Goal: Information Seeking & Learning: Learn about a topic

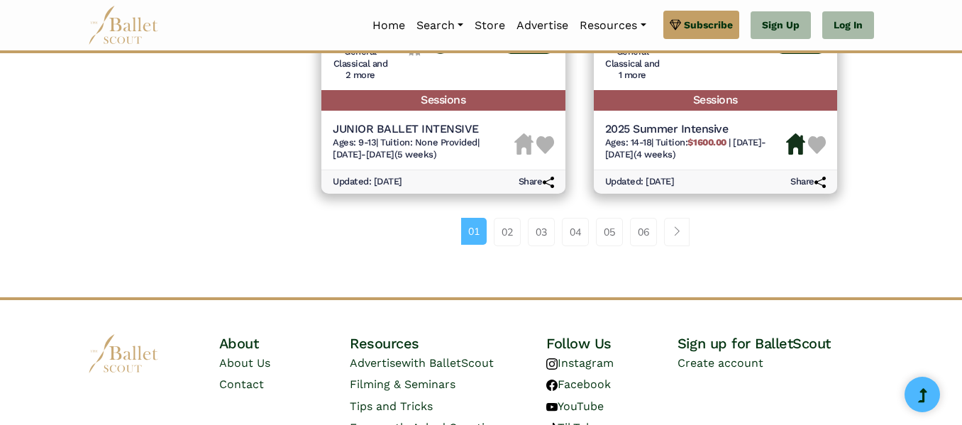
scroll to position [2158, 0]
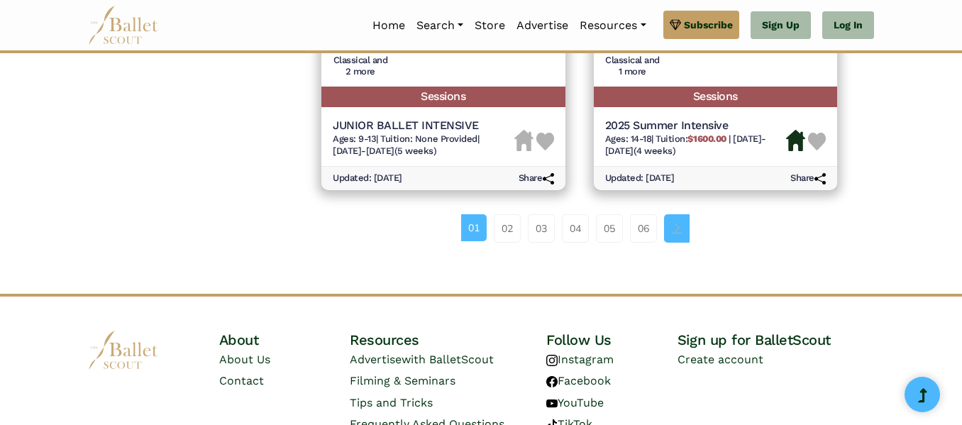
click at [685, 226] on link "Page navigation example" at bounding box center [677, 228] width 26 height 28
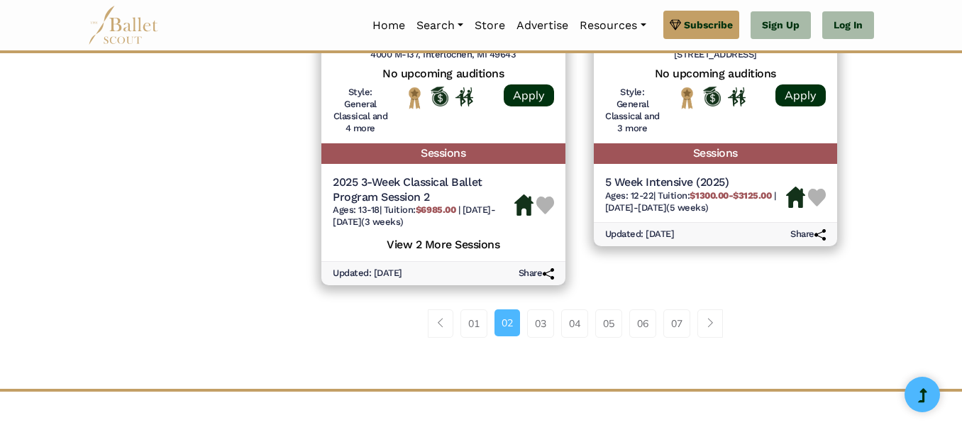
scroll to position [2127, 0]
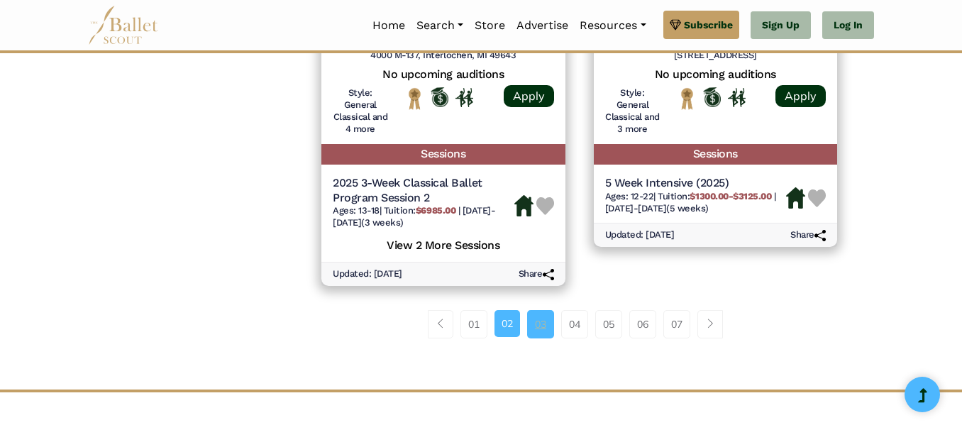
click at [543, 331] on link "03" at bounding box center [540, 324] width 27 height 28
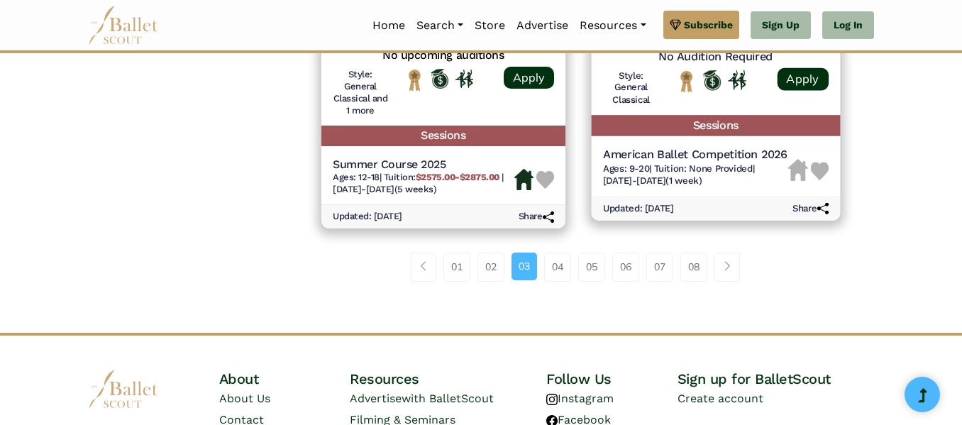
scroll to position [2162, 0]
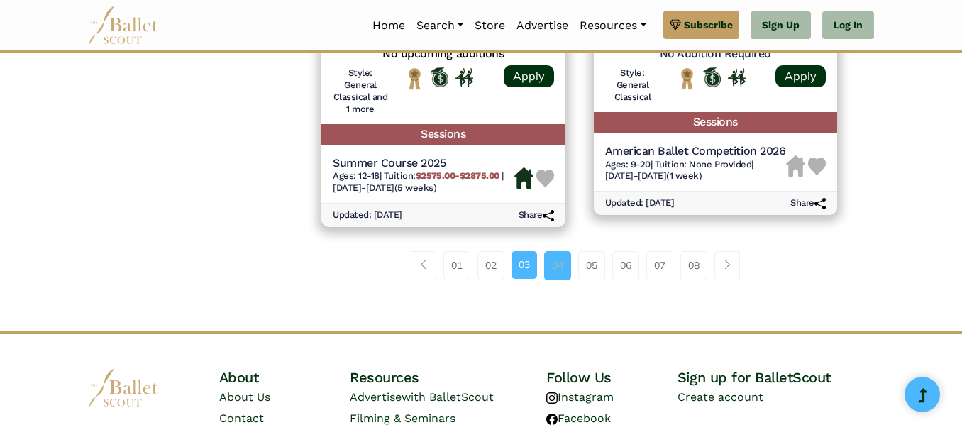
click at [555, 269] on link "04" at bounding box center [557, 265] width 27 height 28
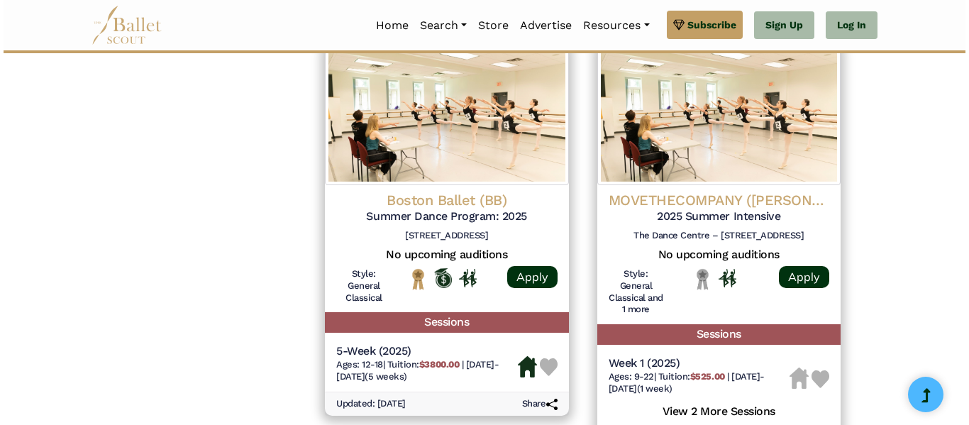
scroll to position [1921, 0]
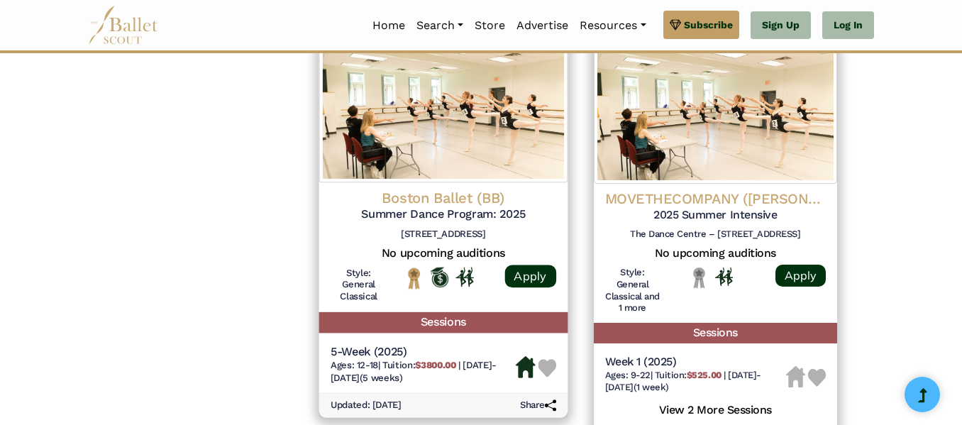
click at [450, 199] on h4 "Boston Ballet (BB)" at bounding box center [444, 198] width 226 height 19
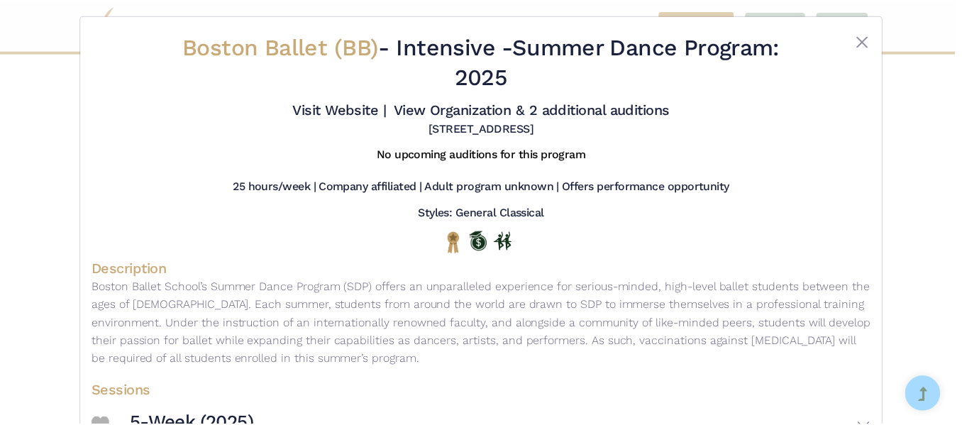
scroll to position [0, 0]
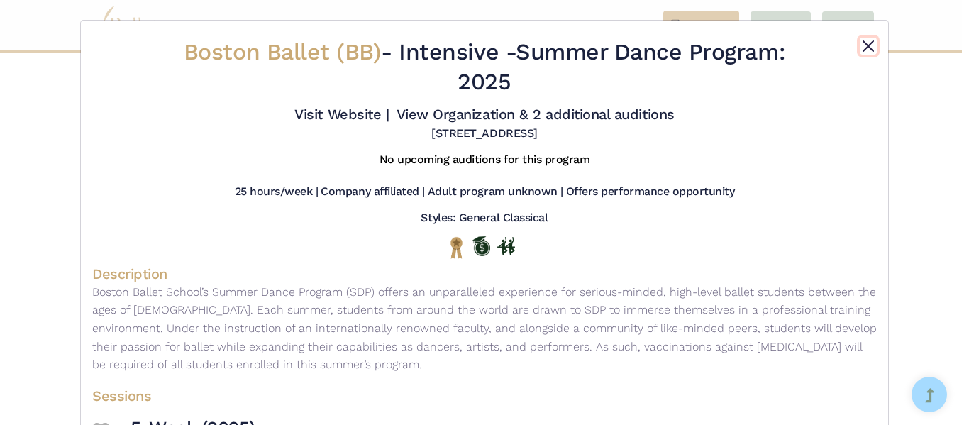
click at [860, 53] on button "Close" at bounding box center [868, 46] width 17 height 17
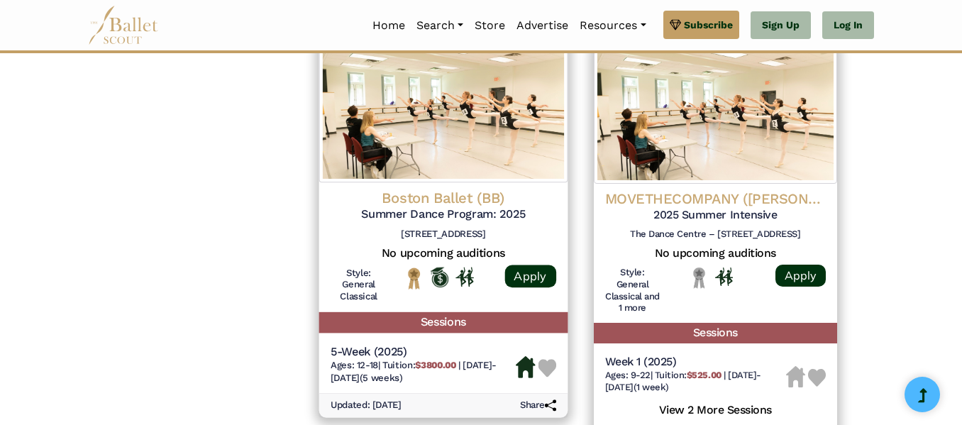
click at [448, 192] on h4 "Boston Ballet (BB)" at bounding box center [444, 198] width 226 height 19
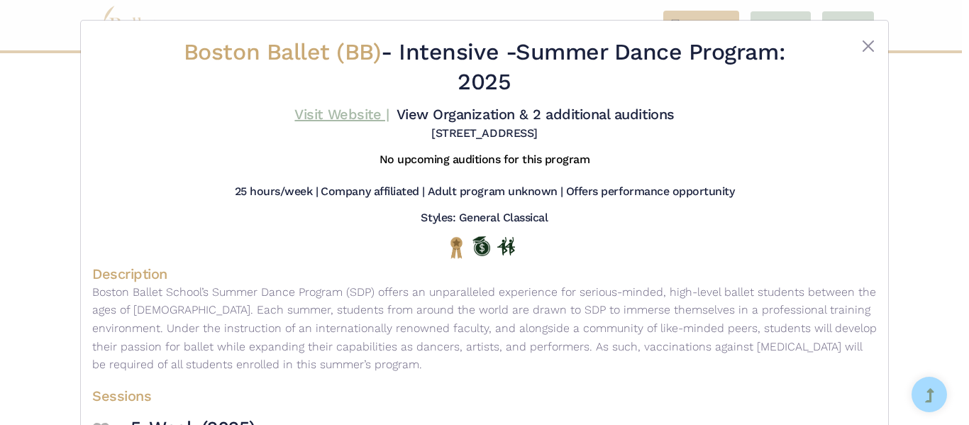
click at [342, 109] on link "Visit Website |" at bounding box center [341, 114] width 94 height 17
click at [867, 41] on button "Close" at bounding box center [868, 46] width 17 height 17
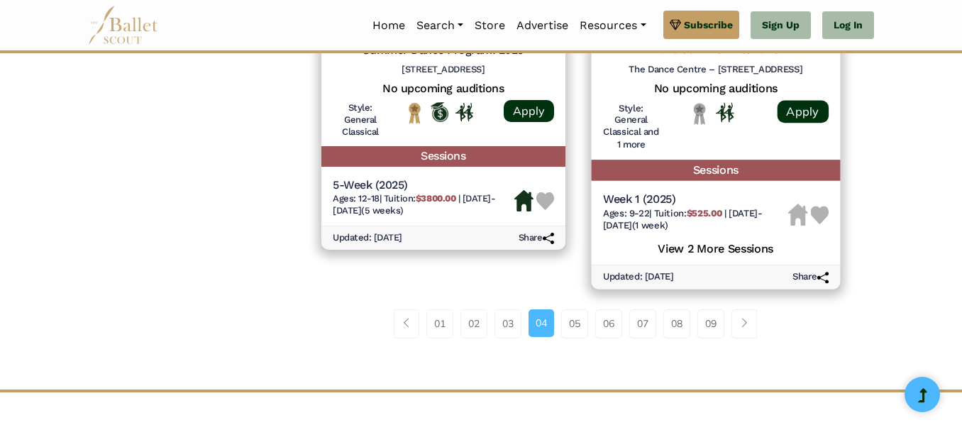
scroll to position [2092, 0]
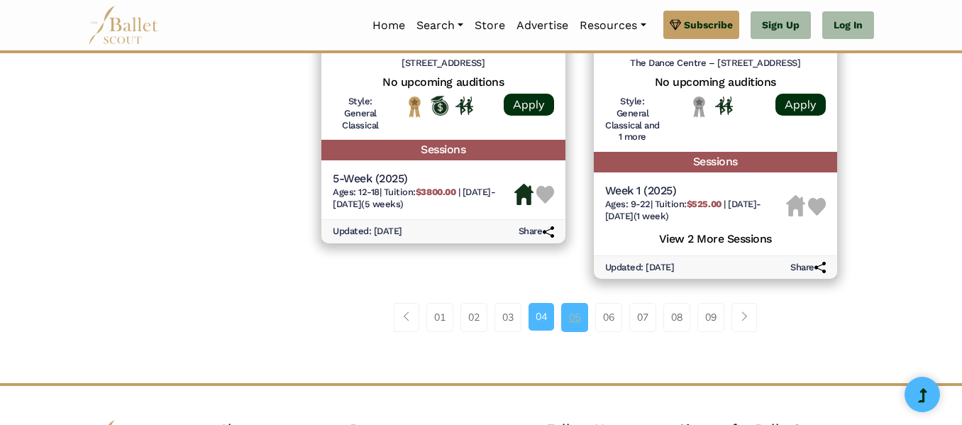
click at [575, 309] on link "05" at bounding box center [574, 317] width 27 height 28
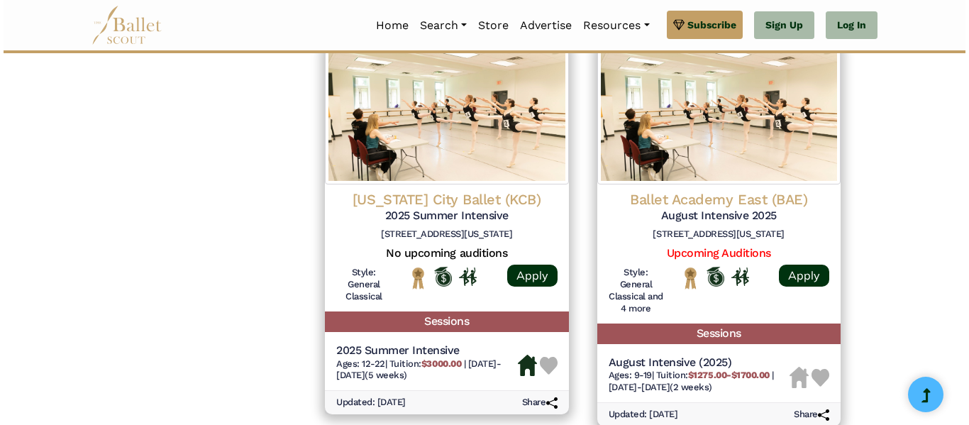
scroll to position [1524, 0]
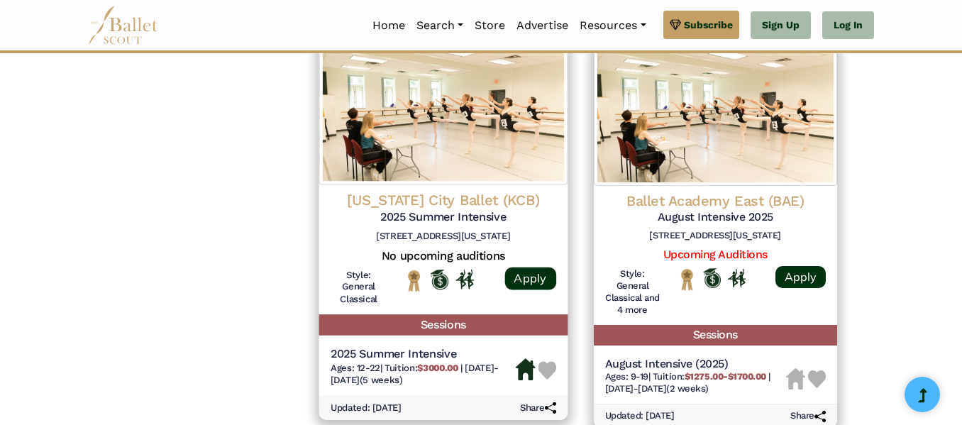
click at [443, 191] on h4 "Kansas City Ballet (KCB)" at bounding box center [444, 199] width 226 height 19
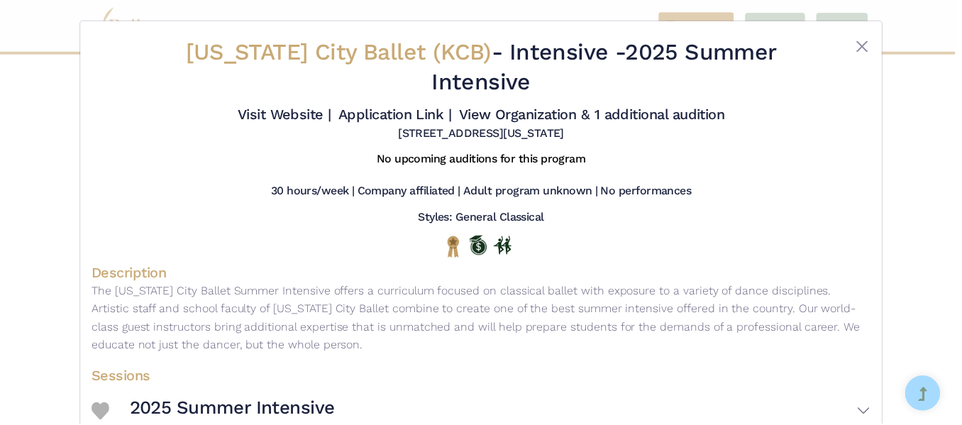
scroll to position [0, 0]
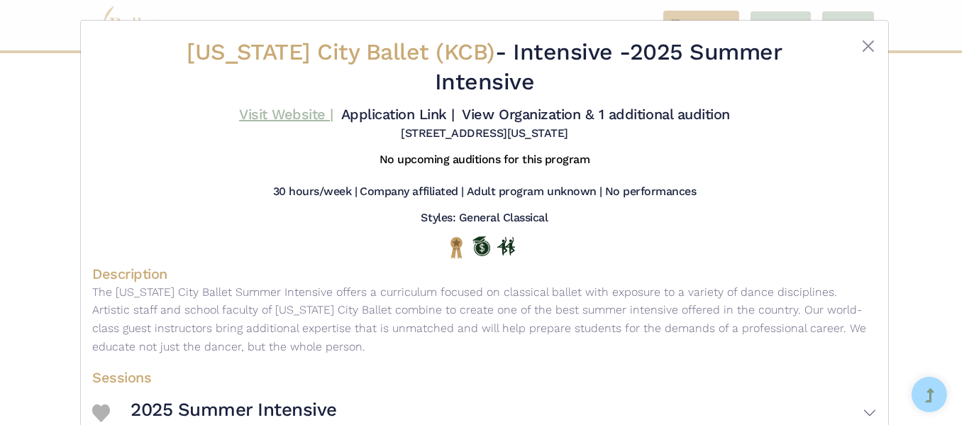
click at [304, 113] on link "Visit Website |" at bounding box center [286, 114] width 94 height 17
click at [865, 43] on button "Close" at bounding box center [868, 46] width 17 height 17
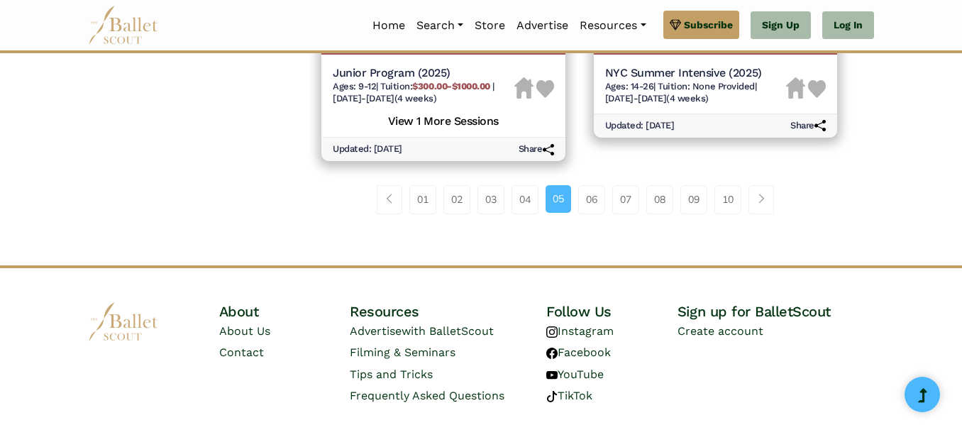
scroll to position [2214, 0]
click at [590, 197] on link "06" at bounding box center [591, 198] width 27 height 28
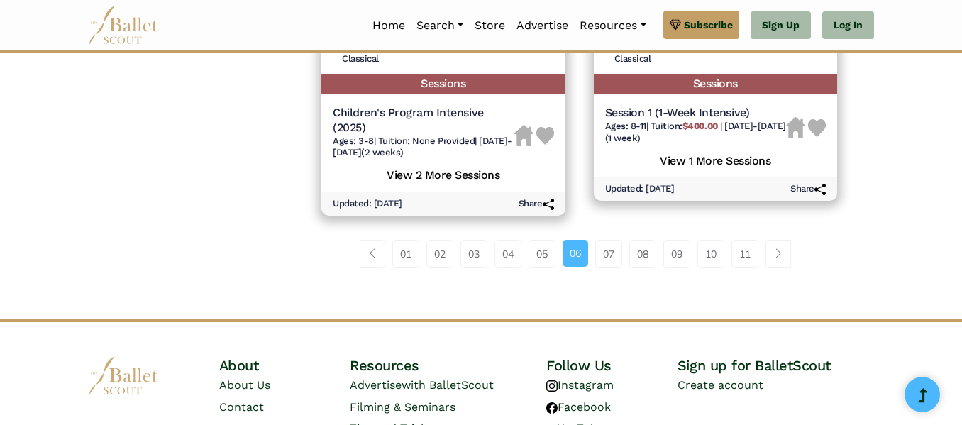
scroll to position [2180, 0]
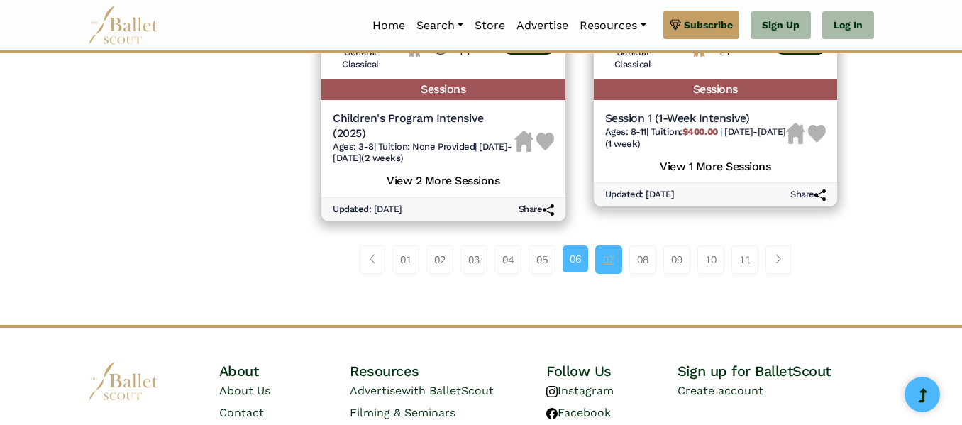
click at [610, 255] on link "07" at bounding box center [608, 259] width 27 height 28
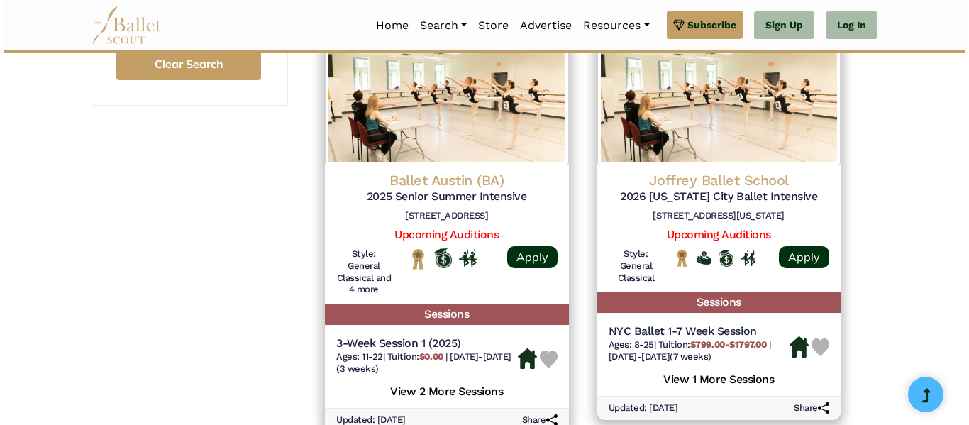
scroll to position [1161, 0]
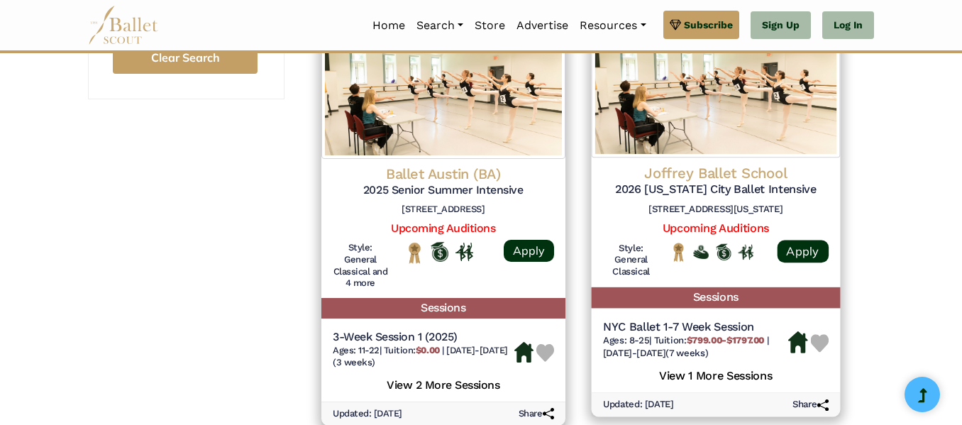
click at [738, 138] on img at bounding box center [715, 85] width 248 height 145
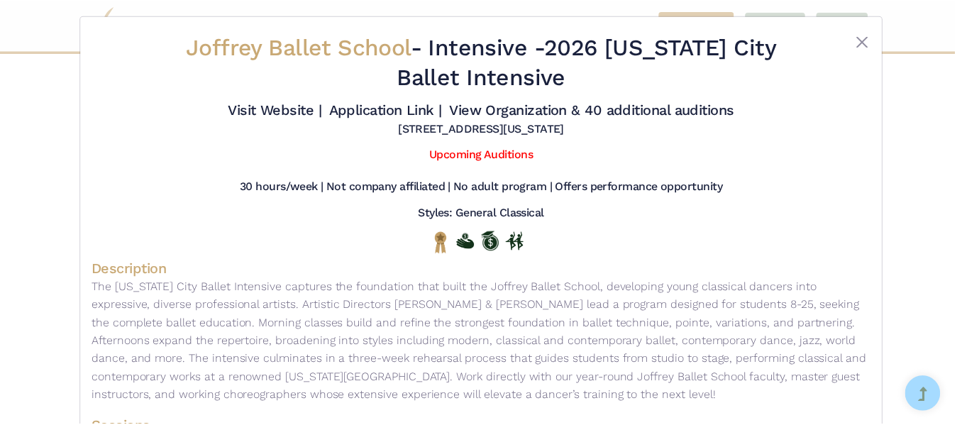
scroll to position [0, 0]
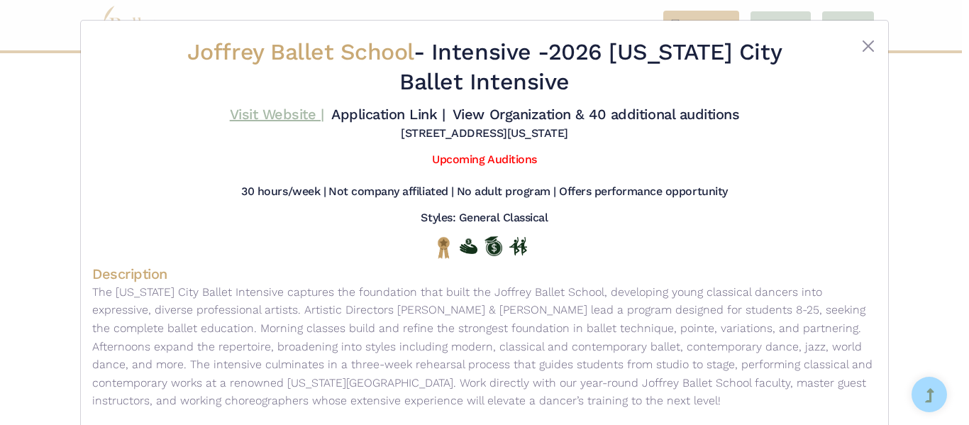
click at [297, 116] on link "Visit Website |" at bounding box center [277, 114] width 94 height 17
click at [855, 47] on div at bounding box center [844, 70] width 65 height 65
click at [865, 45] on button "Close" at bounding box center [868, 46] width 17 height 17
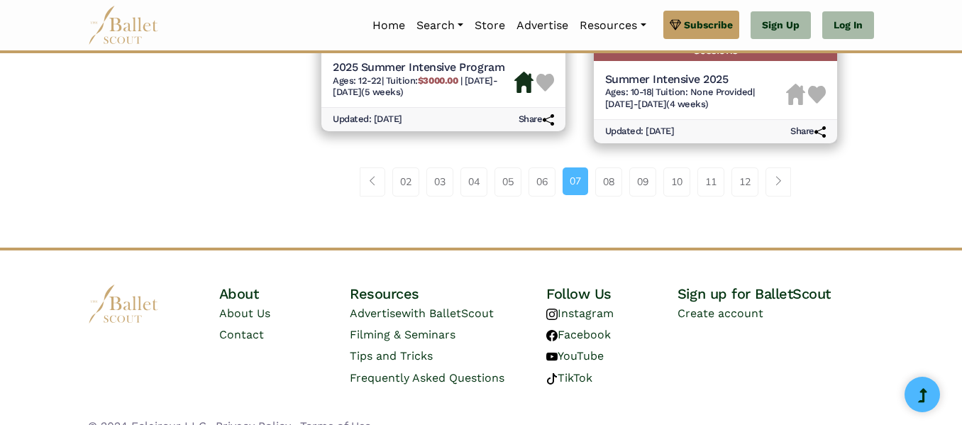
scroll to position [2286, 0]
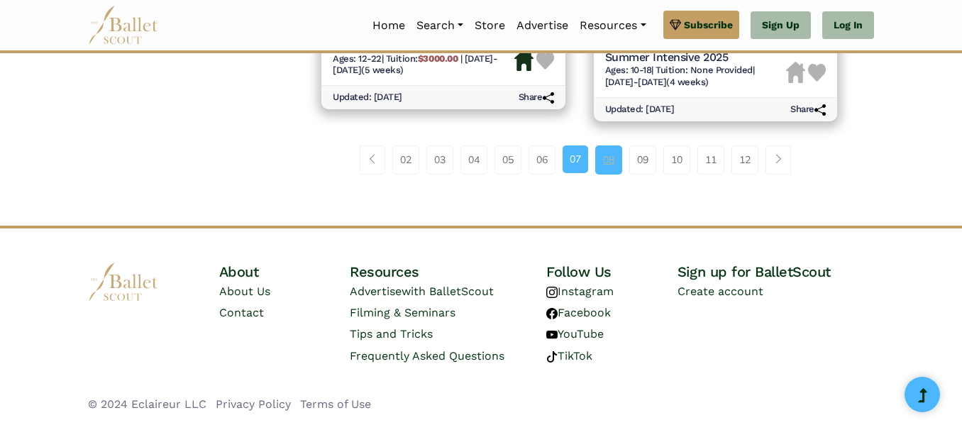
click at [602, 158] on link "08" at bounding box center [608, 159] width 27 height 28
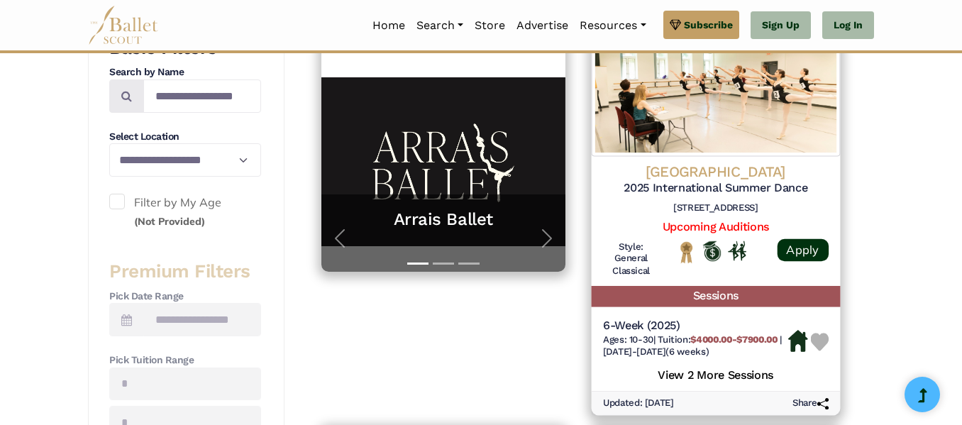
scroll to position [304, 0]
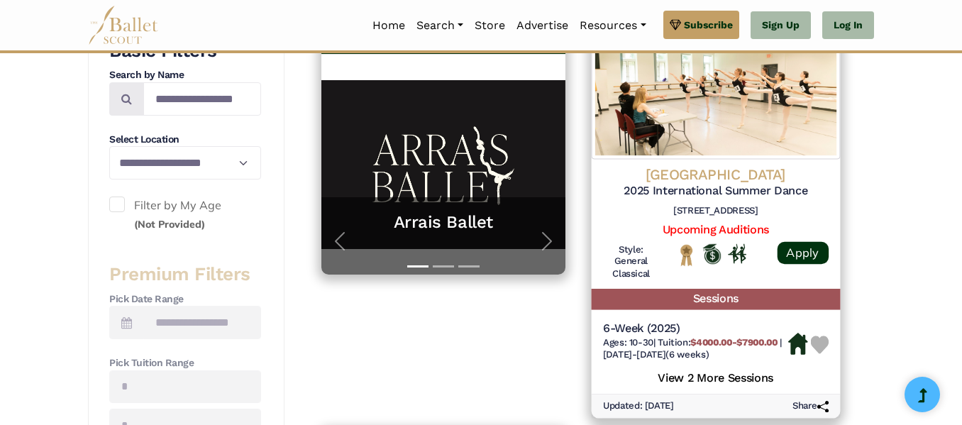
click at [776, 124] on img at bounding box center [715, 86] width 248 height 145
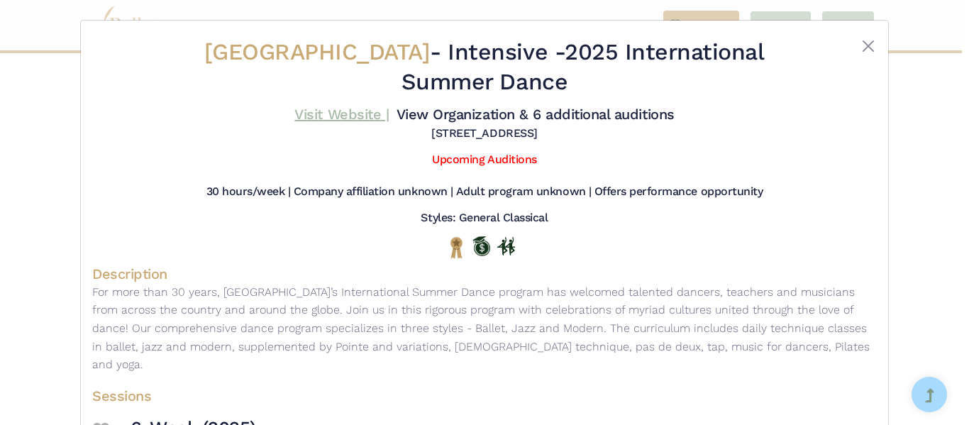
click at [330, 111] on link "Visit Website |" at bounding box center [341, 114] width 94 height 17
click at [863, 52] on button "Close" at bounding box center [868, 46] width 17 height 17
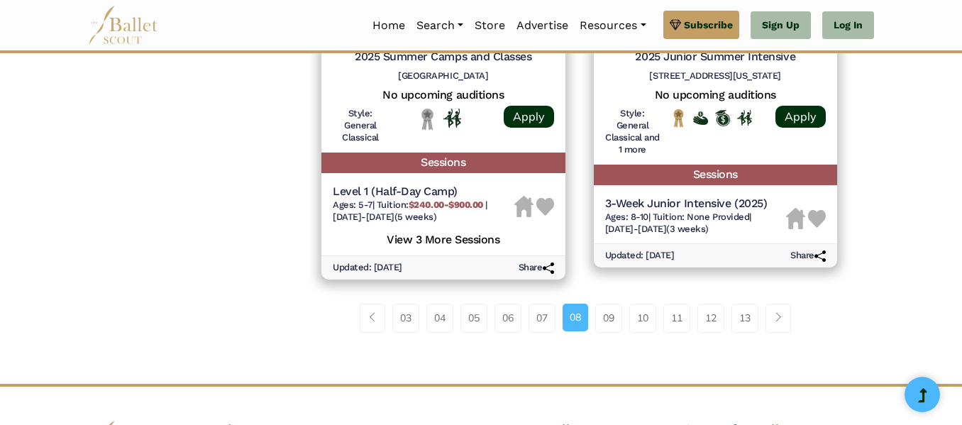
scroll to position [2105, 0]
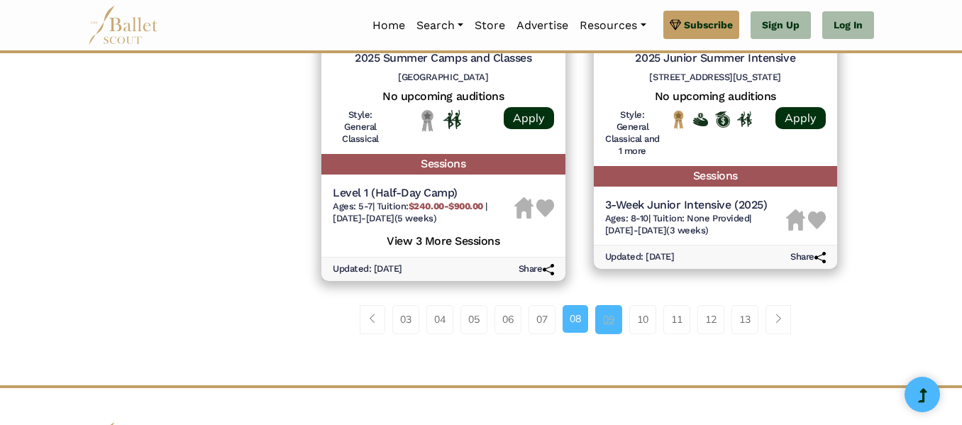
click at [609, 305] on link "09" at bounding box center [608, 319] width 27 height 28
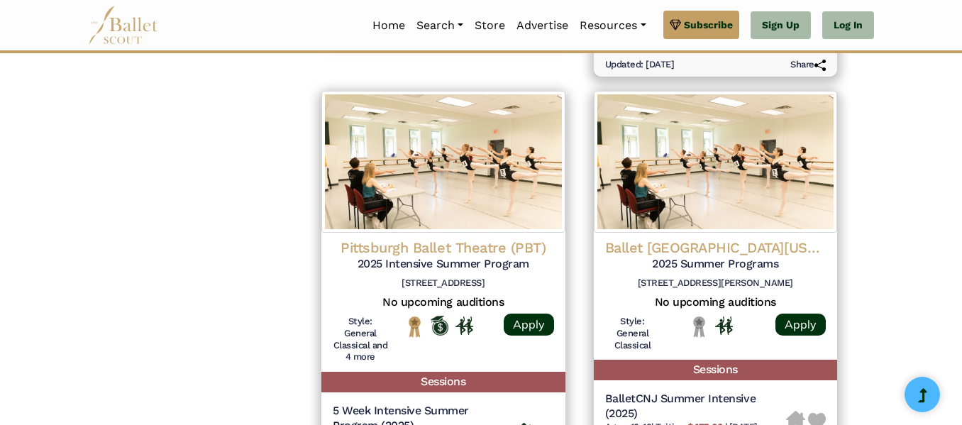
scroll to position [1865, 0]
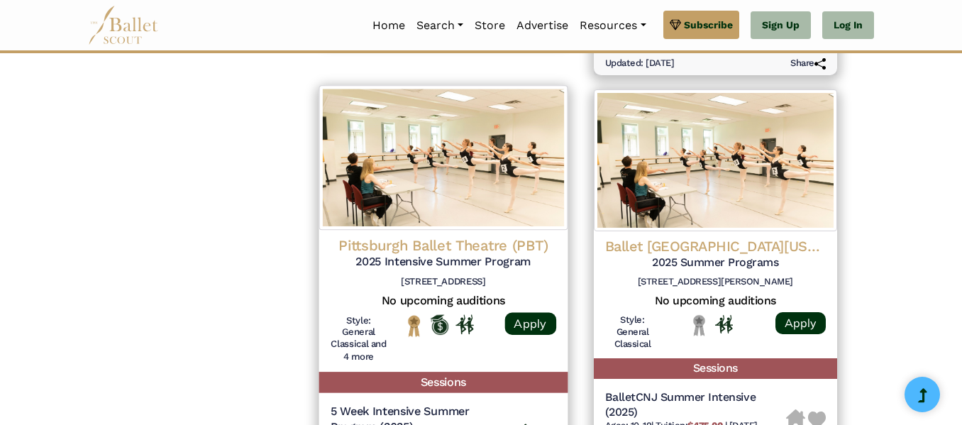
click at [453, 243] on h4 "Pittsburgh Ballet Theatre (PBT)" at bounding box center [444, 245] width 226 height 19
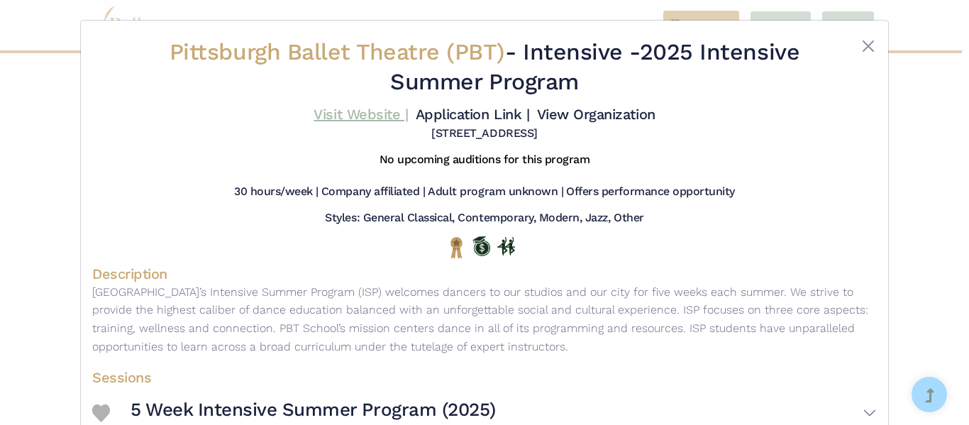
click at [341, 106] on link "Visit Website |" at bounding box center [361, 114] width 94 height 17
click at [860, 43] on button "Close" at bounding box center [868, 46] width 17 height 17
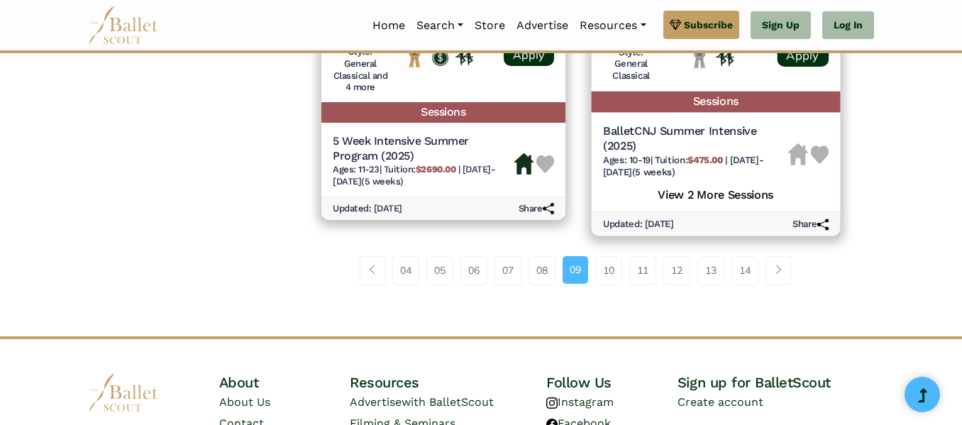
scroll to position [2137, 0]
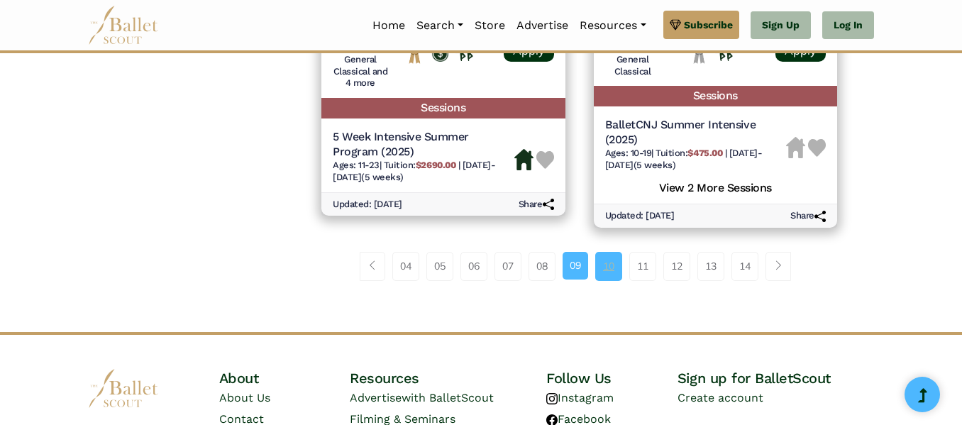
click at [608, 272] on link "10" at bounding box center [608, 266] width 27 height 28
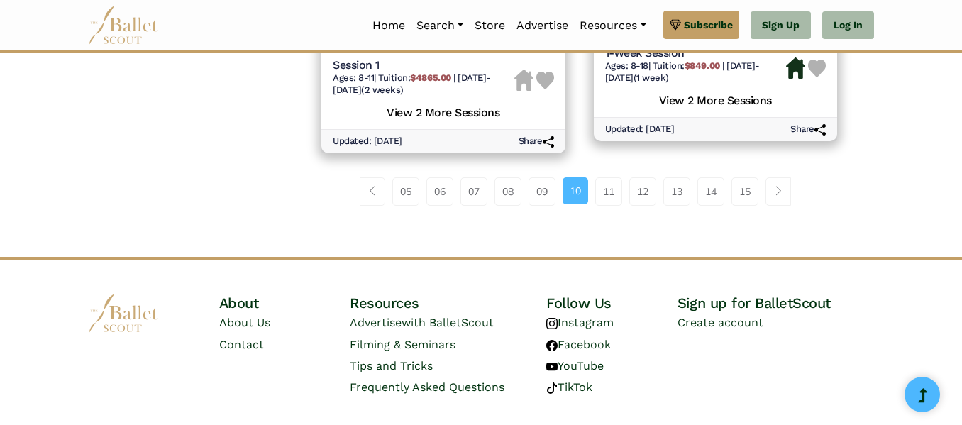
scroll to position [2278, 0]
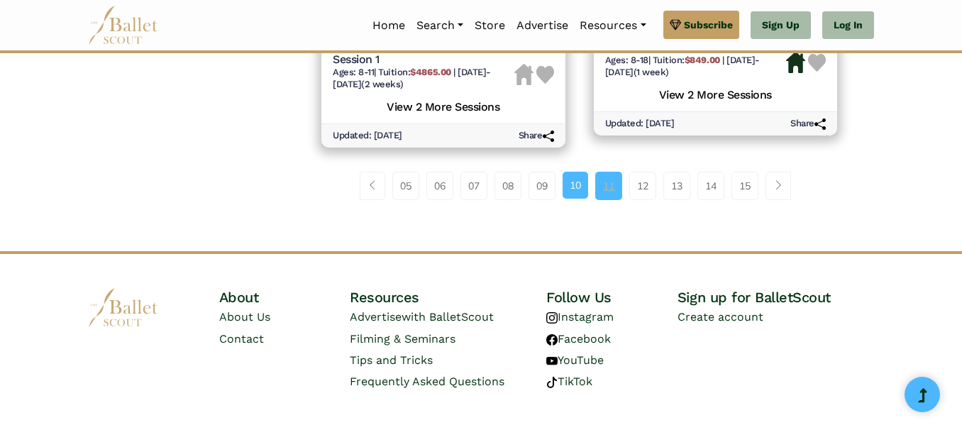
click at [605, 177] on link "11" at bounding box center [608, 186] width 27 height 28
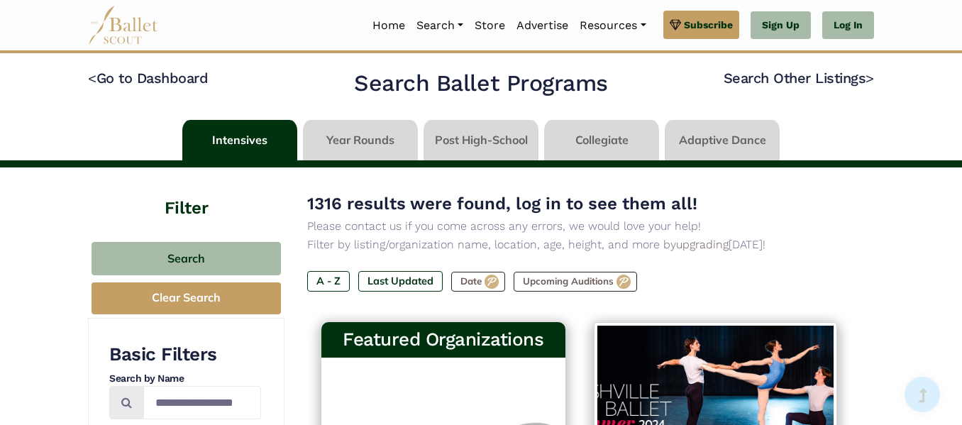
scroll to position [2278, 0]
